Goal: Transaction & Acquisition: Obtain resource

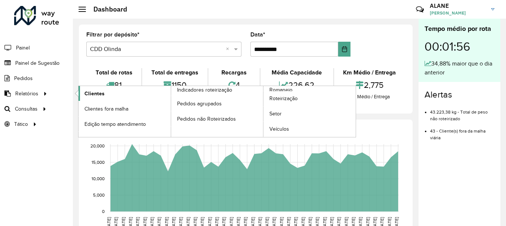
click at [87, 94] on span "Clientes" at bounding box center [94, 94] width 20 height 8
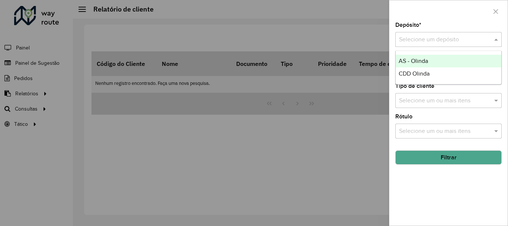
click at [427, 41] on input "text" at bounding box center [441, 39] width 84 height 9
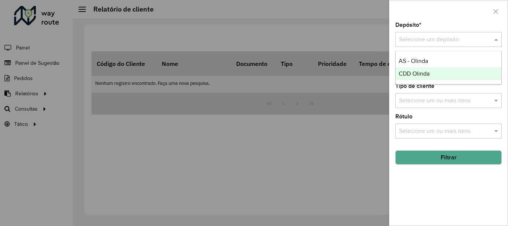
click at [430, 73] on span "CDD Olinda" at bounding box center [414, 73] width 31 height 6
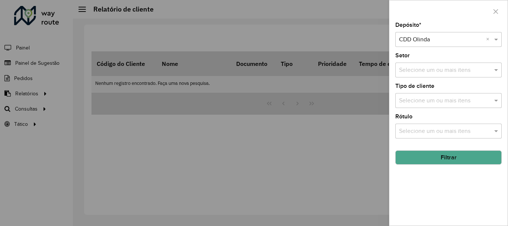
click at [438, 153] on button "Filtrar" at bounding box center [448, 157] width 106 height 14
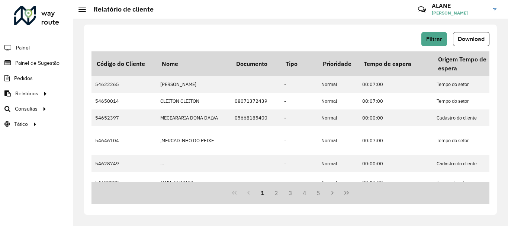
click at [308, 33] on div "Filtrar Download" at bounding box center [291, 39] width 398 height 14
click at [304, 25] on div "Filtrar Download Código do Cliente Nome Documento Tipo Prioridade Tempo de espe…" at bounding box center [290, 120] width 413 height 190
click at [310, 17] on hb-header "Relatório de cliente Críticas? Dúvidas? Elogios? Sugestões? Entre em contato co…" at bounding box center [290, 9] width 435 height 19
click at [478, 38] on span "Download" at bounding box center [471, 39] width 27 height 6
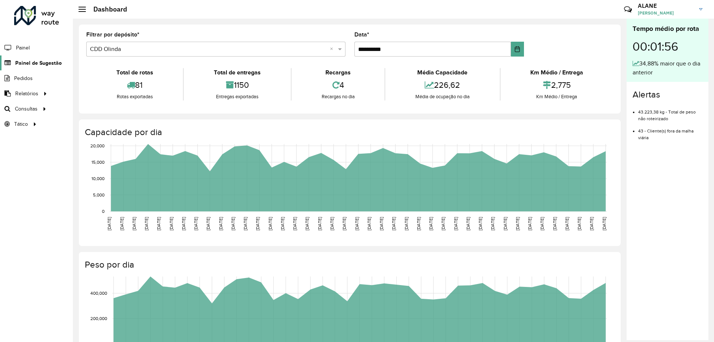
click at [42, 61] on span "Painel de Sugestão" at bounding box center [38, 63] width 47 height 8
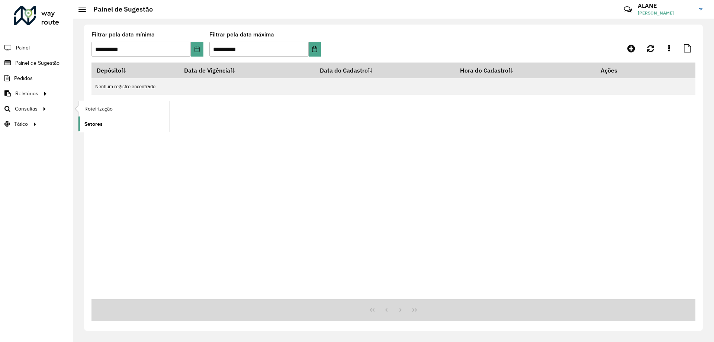
click at [116, 127] on link "Setores" at bounding box center [124, 123] width 91 height 15
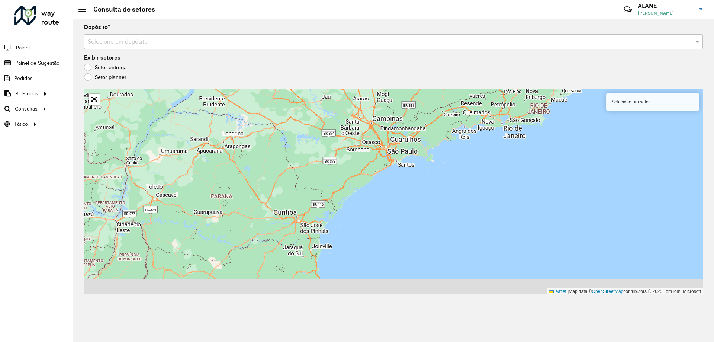
click at [116, 36] on div "Selecione um depósito" at bounding box center [393, 41] width 619 height 15
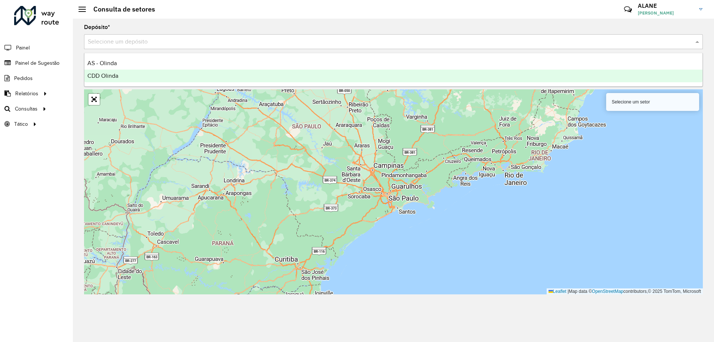
click at [132, 78] on div "CDD Olinda" at bounding box center [393, 76] width 618 height 13
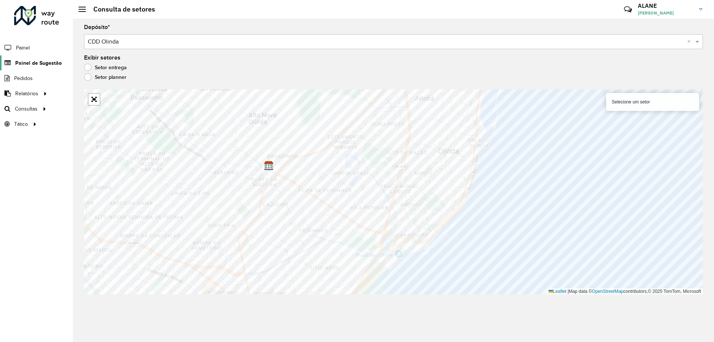
click at [46, 57] on link "Painel de Sugestão" at bounding box center [31, 62] width 62 height 15
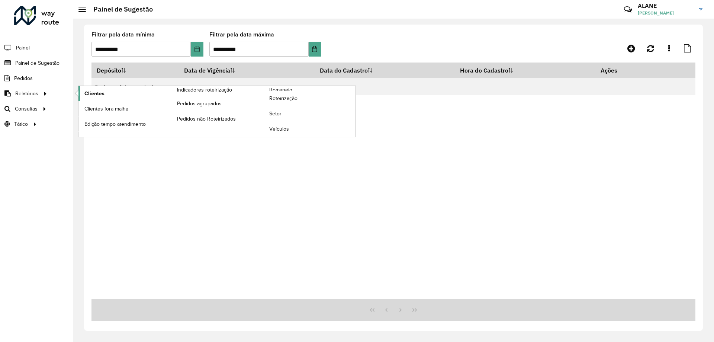
click at [86, 96] on span "Clientes" at bounding box center [94, 94] width 20 height 8
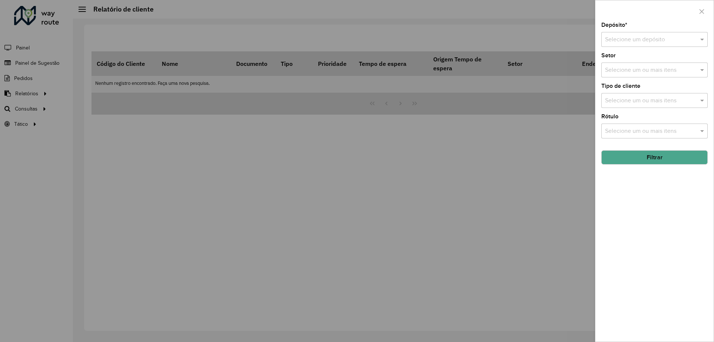
click at [638, 35] on div "Selecione um depósito" at bounding box center [655, 39] width 106 height 15
click at [620, 71] on span "CDD Olinda" at bounding box center [620, 73] width 31 height 6
click at [657, 159] on button "Filtrar" at bounding box center [655, 157] width 106 height 14
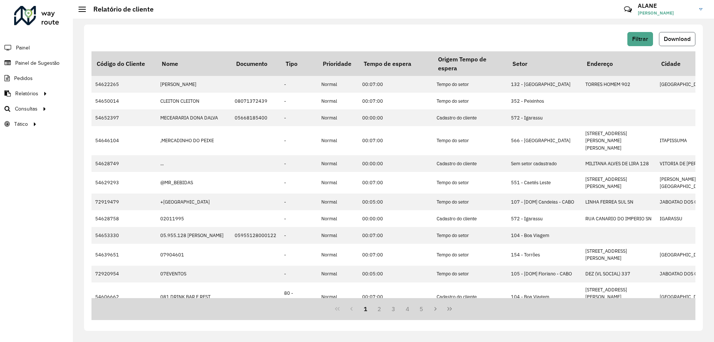
click at [684, 37] on span "Download" at bounding box center [677, 39] width 27 height 6
